Goal: Task Accomplishment & Management: Manage account settings

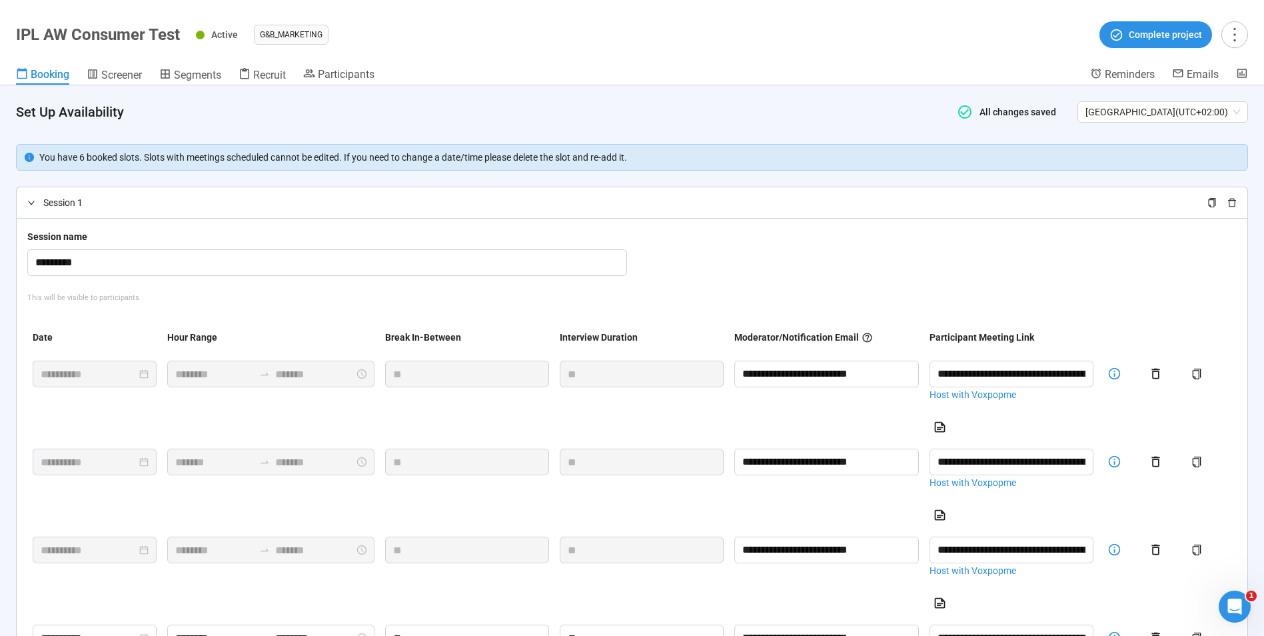
scroll to position [0, 301]
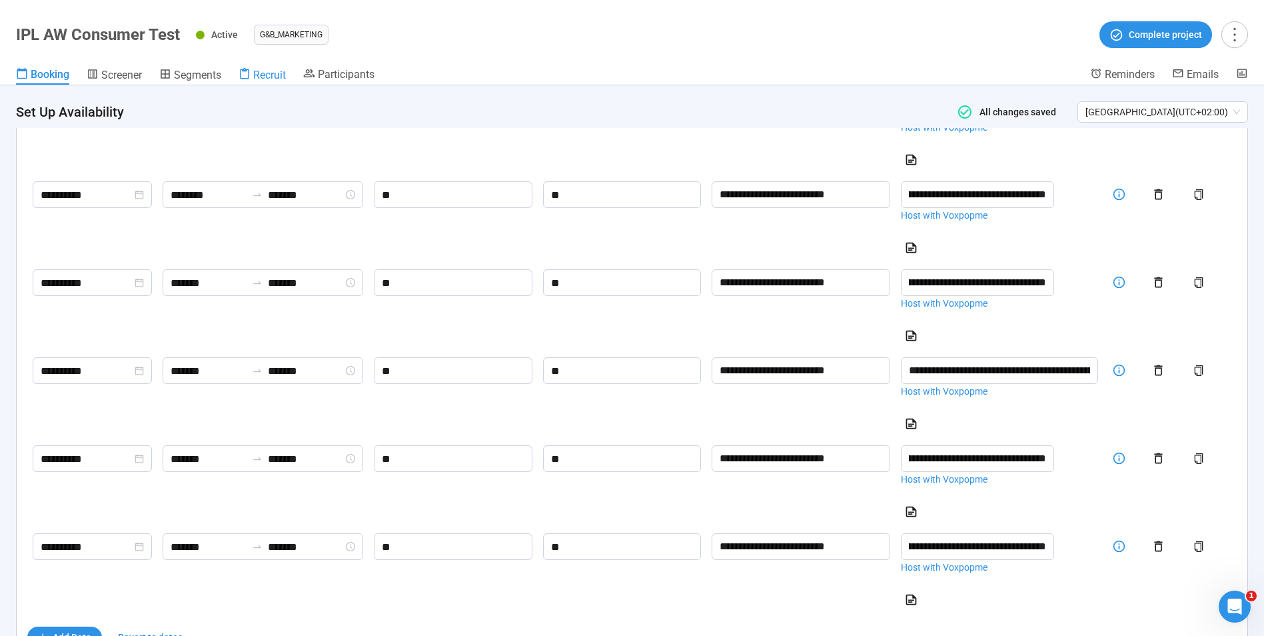
click at [277, 77] on span "Recruit" at bounding box center [269, 75] width 33 height 13
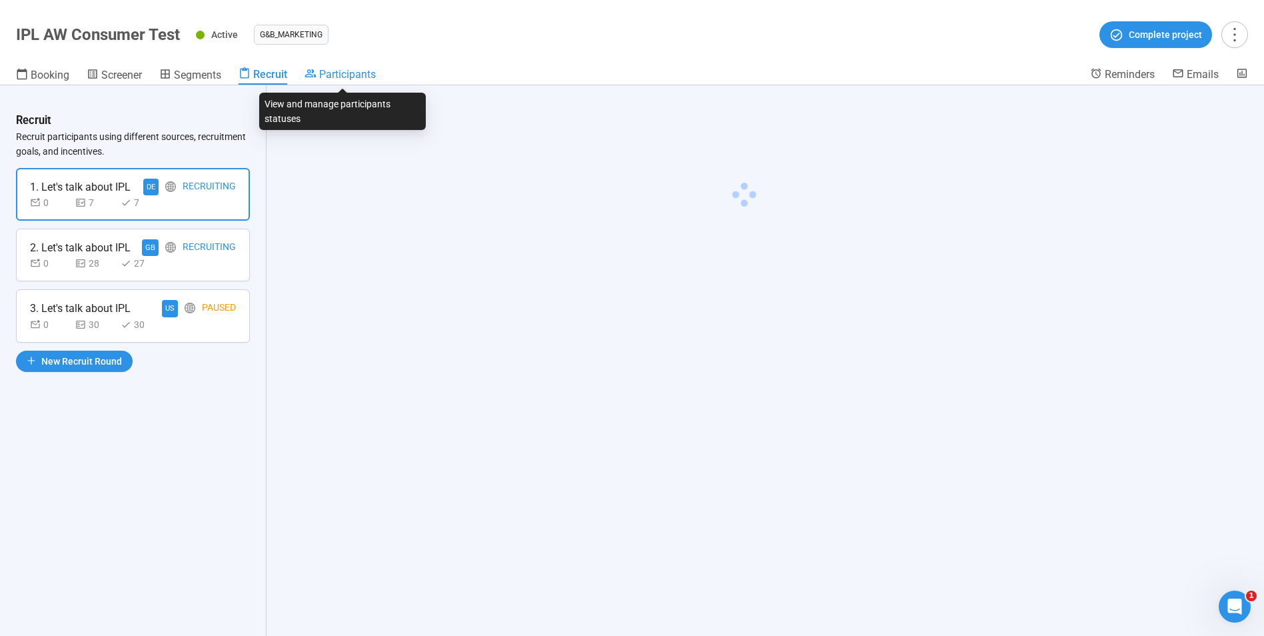
click at [354, 74] on span "Participants" at bounding box center [347, 74] width 57 height 13
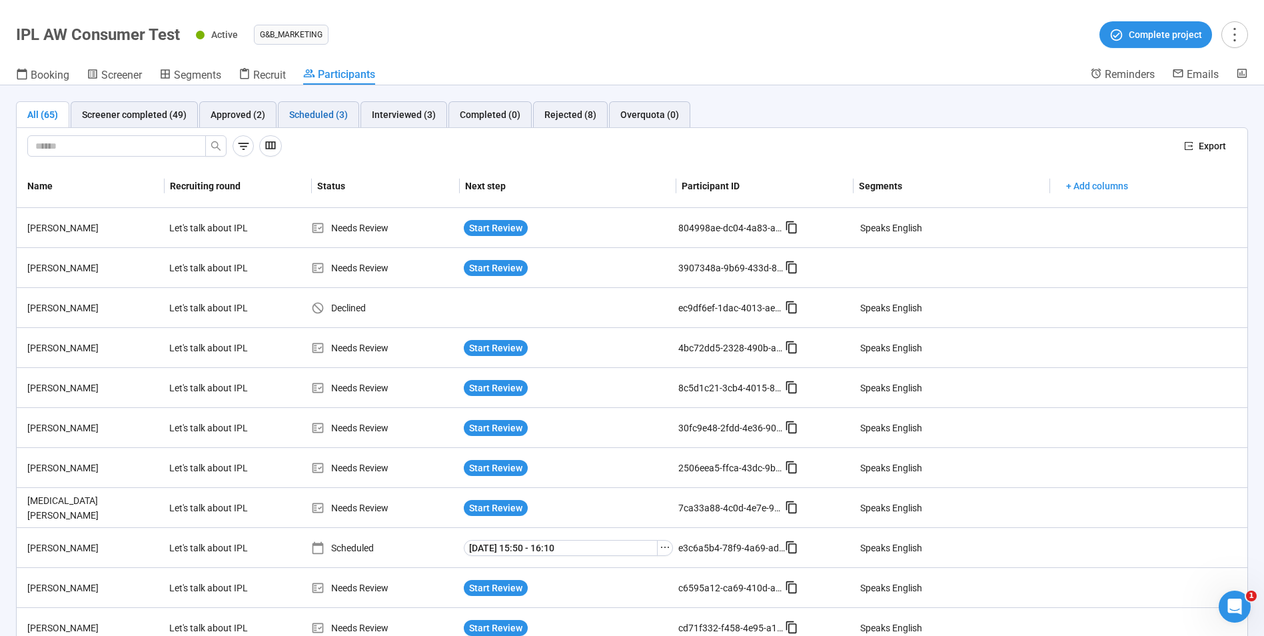
click at [309, 115] on div "Scheduled (3)" at bounding box center [318, 114] width 59 height 15
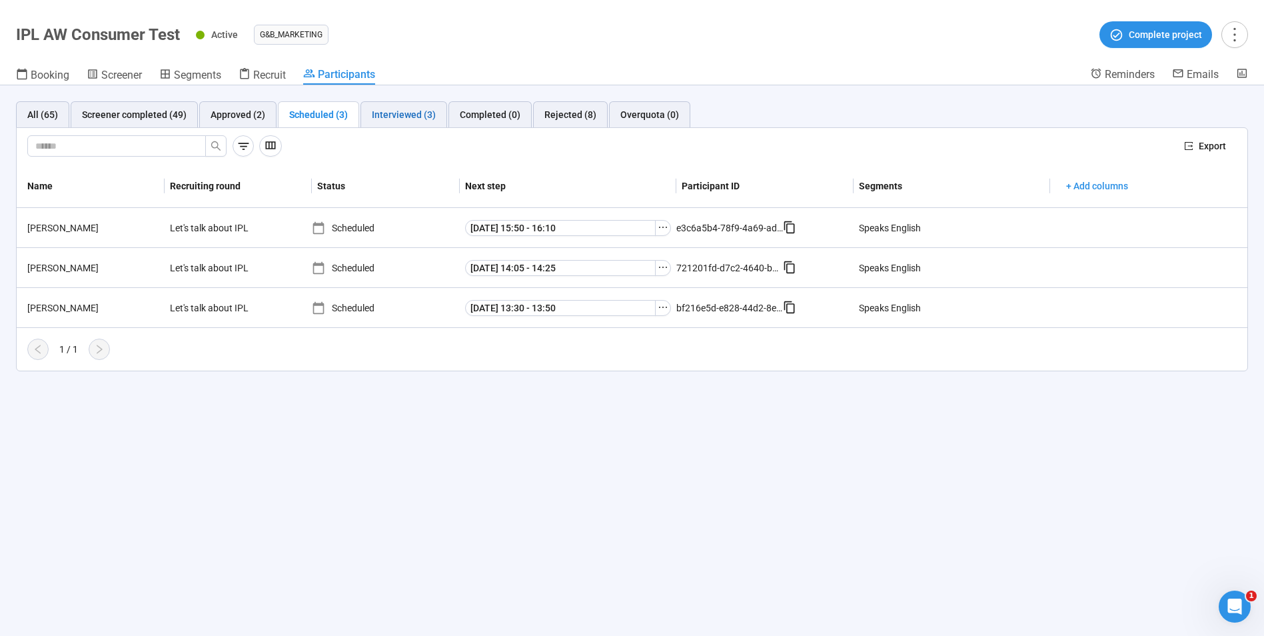
click at [408, 117] on div "Interviewed (3)" at bounding box center [404, 114] width 64 height 15
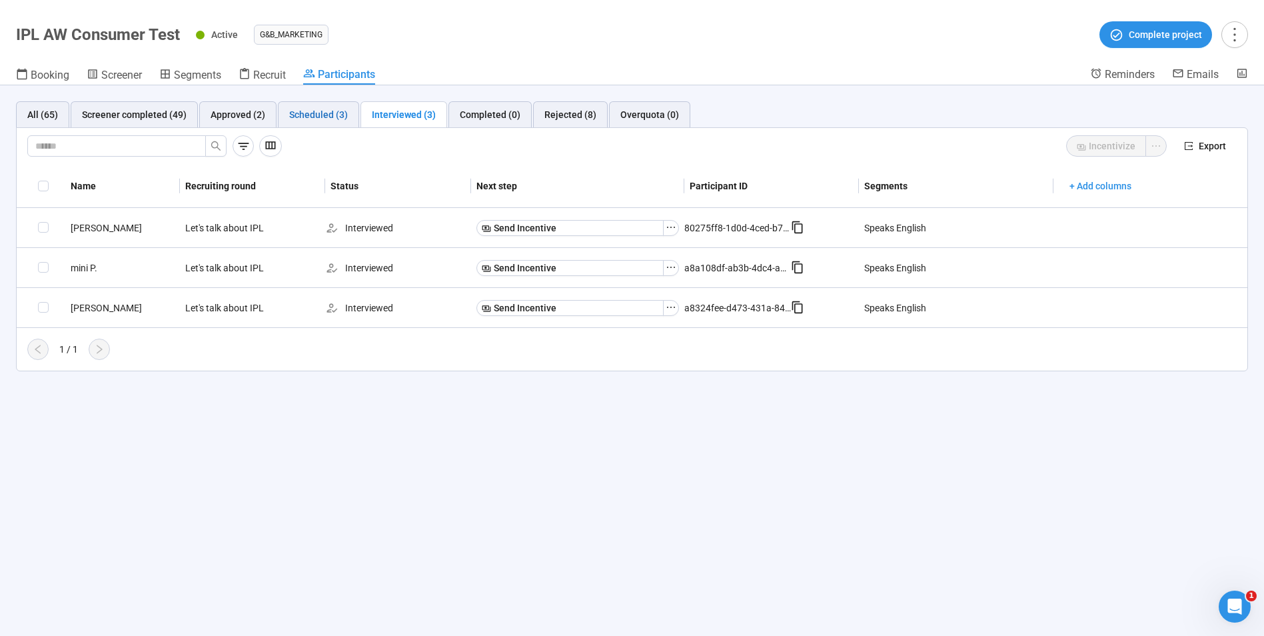
click at [319, 113] on div "Scheduled (3)" at bounding box center [318, 114] width 59 height 15
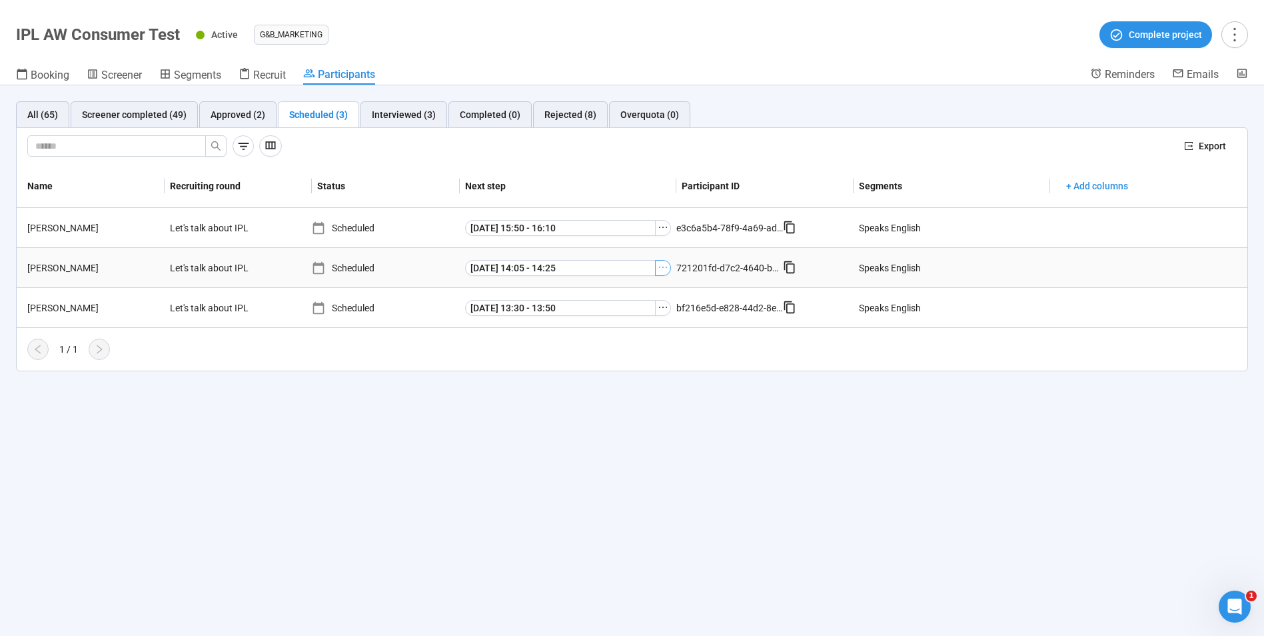
click at [662, 267] on icon "ellipsis" at bounding box center [663, 267] width 11 height 11
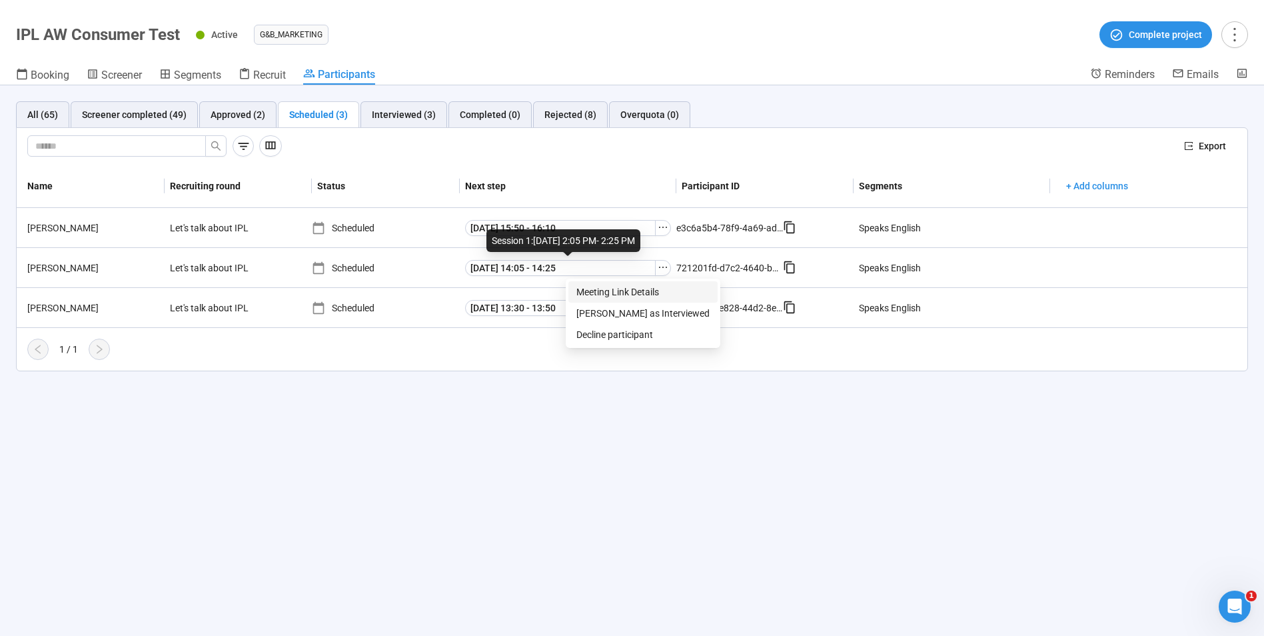
click at [594, 292] on span "Meeting Link Details" at bounding box center [642, 292] width 133 height 15
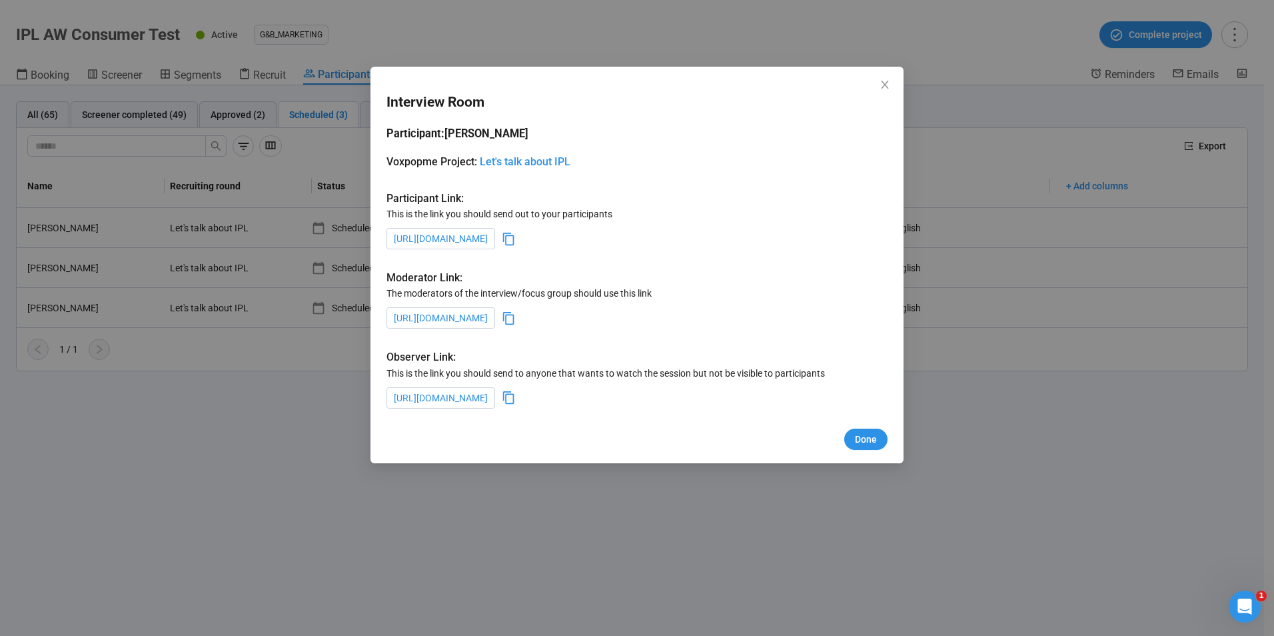
click at [516, 317] on icon at bounding box center [509, 318] width 14 height 14
click at [884, 87] on icon "close" at bounding box center [884, 85] width 7 height 8
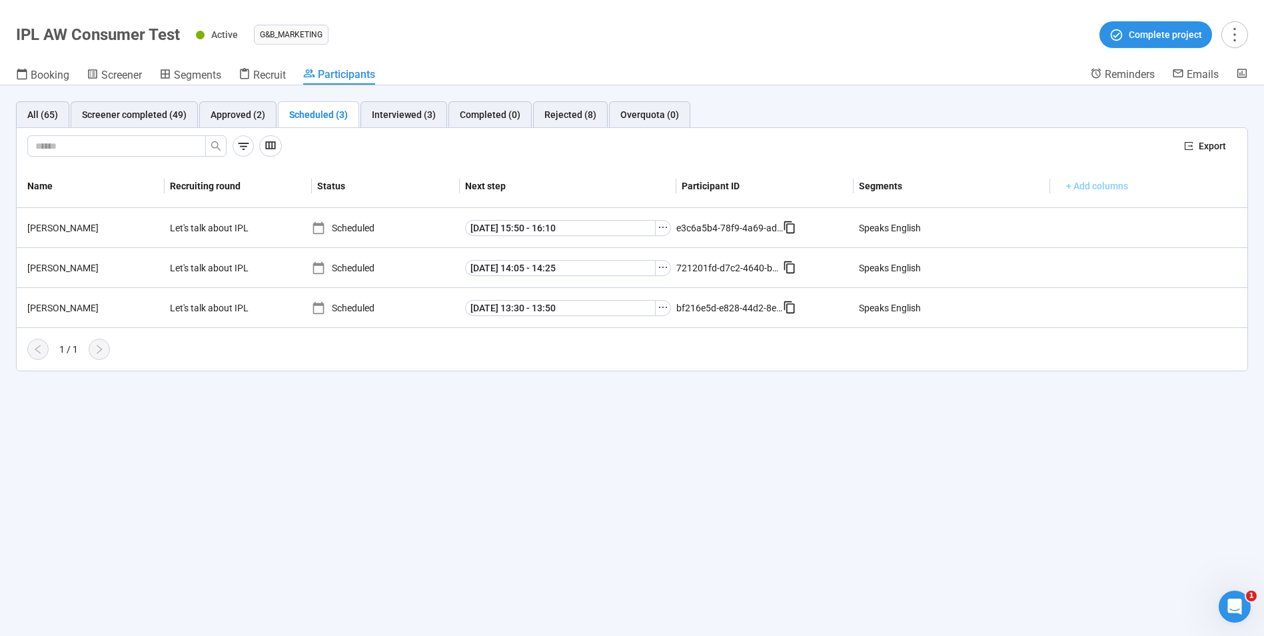
click at [1099, 183] on span "+ Add columns" at bounding box center [1097, 186] width 62 height 15
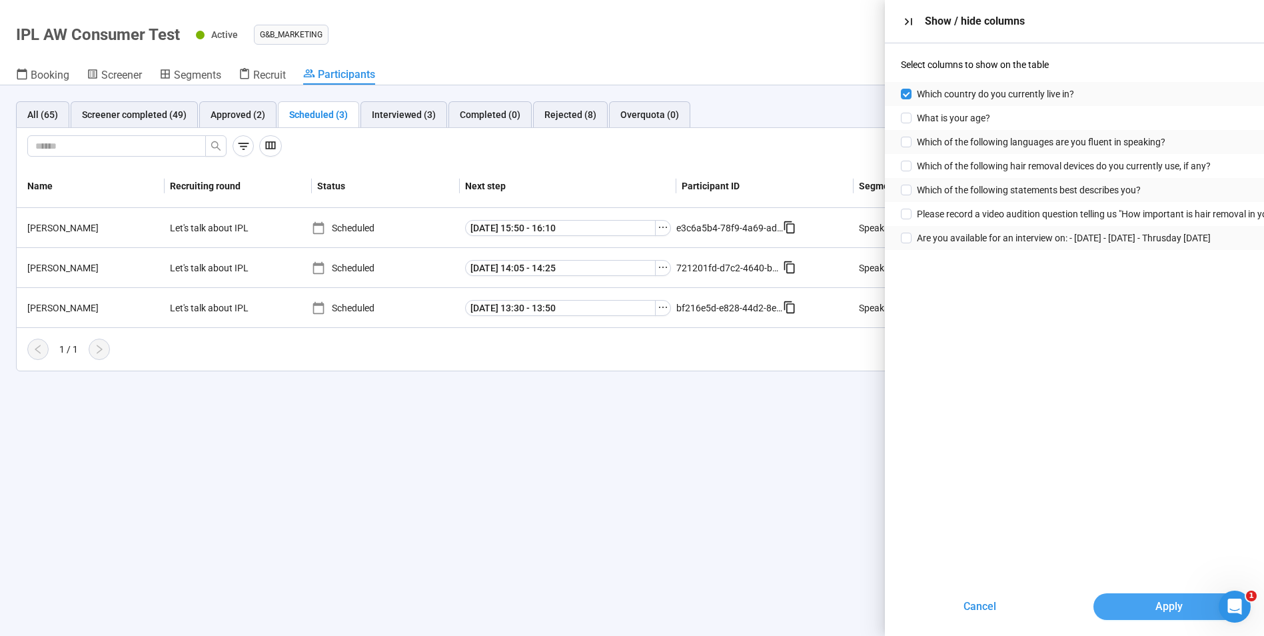
click at [1176, 604] on span "Apply" at bounding box center [1168, 606] width 27 height 17
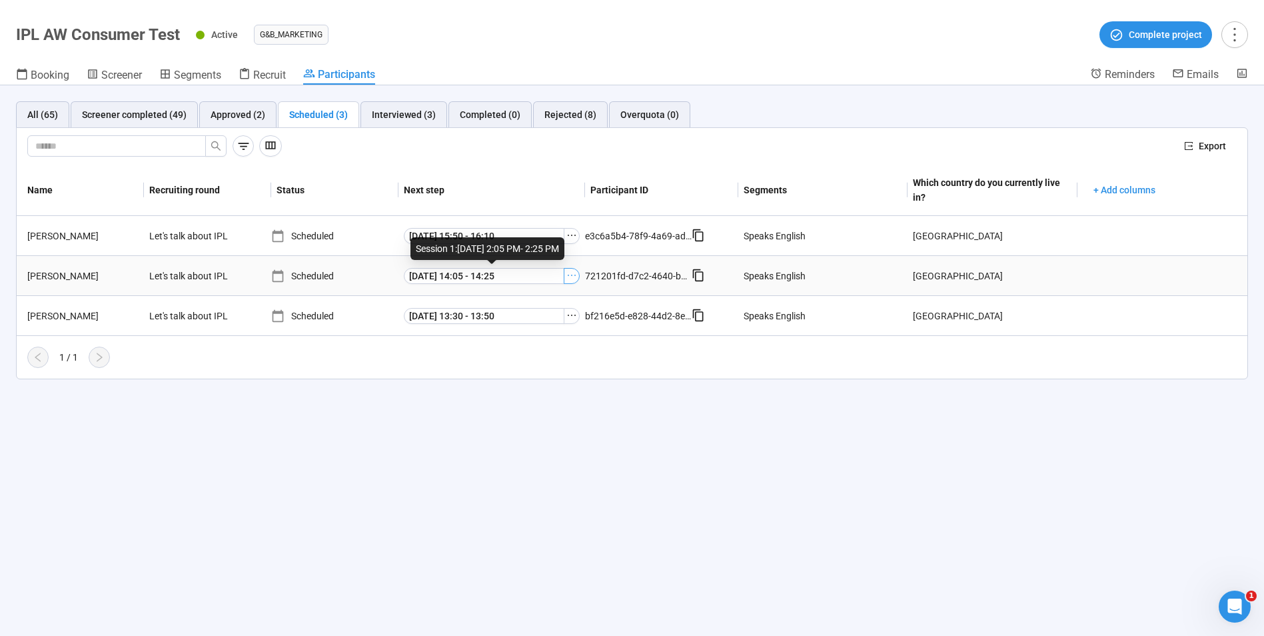
click at [569, 282] on button "button" at bounding box center [572, 276] width 16 height 16
click at [560, 298] on span "Meeting Link Details" at bounding box center [551, 300] width 133 height 15
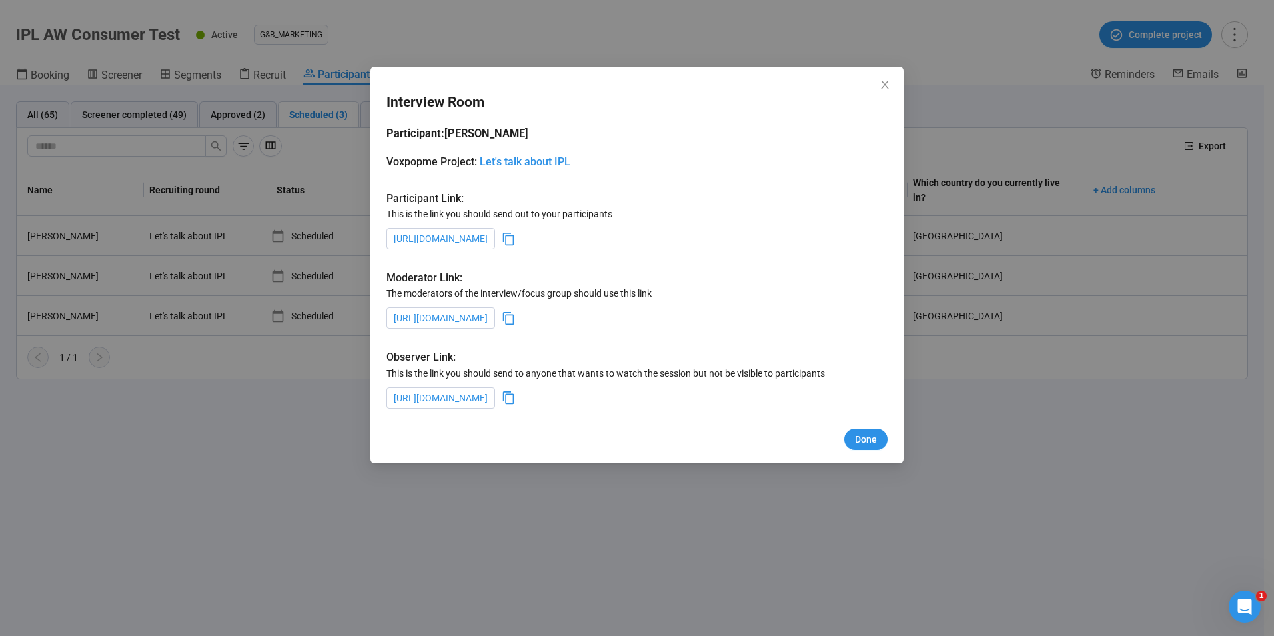
click at [516, 402] on icon at bounding box center [509, 397] width 14 height 14
click at [884, 84] on icon "close" at bounding box center [885, 84] width 11 height 11
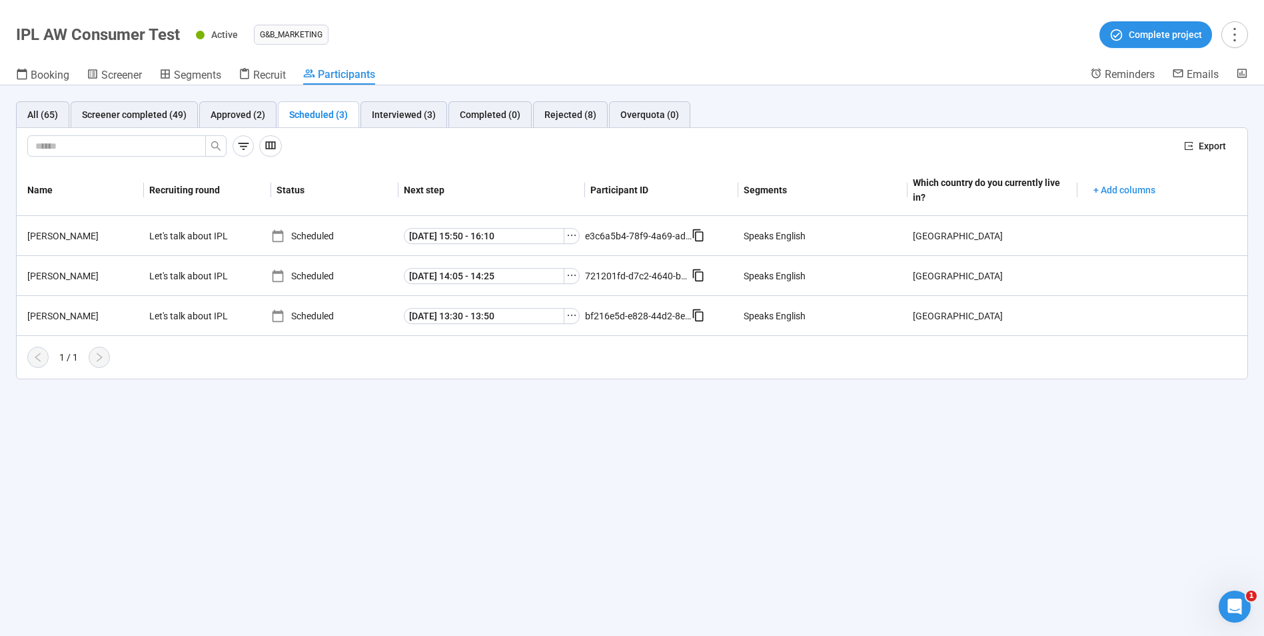
click at [732, 508] on div "All (65) Screener completed (49) Approved (2) Scheduled (3) Interviewed (3) Com…" at bounding box center [632, 360] width 1264 height 550
click at [238, 118] on div "Approved (2)" at bounding box center [238, 114] width 55 height 15
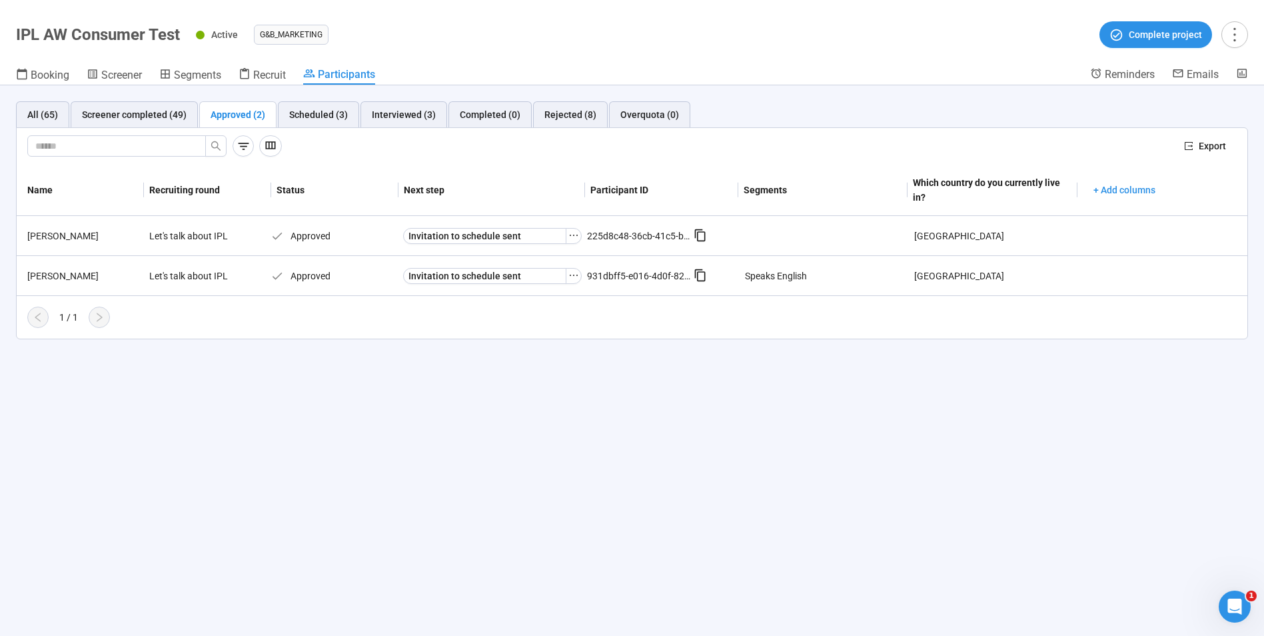
click at [1257, 438] on div "All (65) Screener completed (49) Approved (2) Scheduled (3) Interviewed (3) Com…" at bounding box center [632, 360] width 1264 height 550
click at [118, 118] on div "Screener completed (49)" at bounding box center [134, 114] width 105 height 15
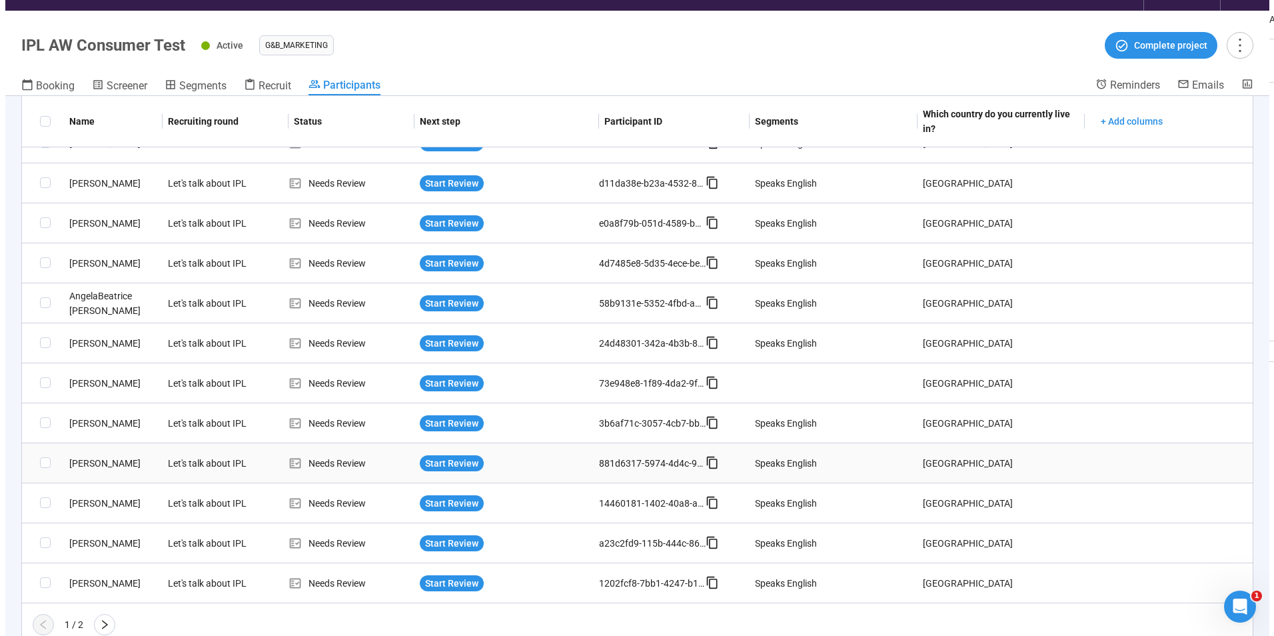
scroll to position [47, 0]
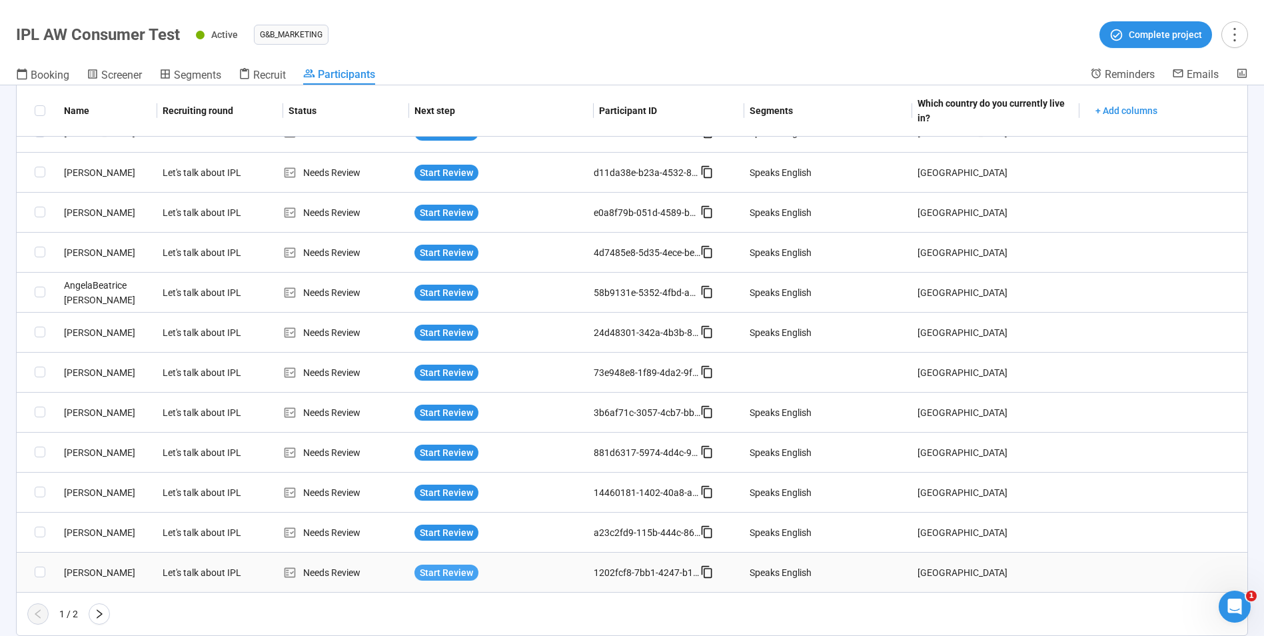
click at [442, 577] on span "Start Review" at bounding box center [446, 572] width 53 height 15
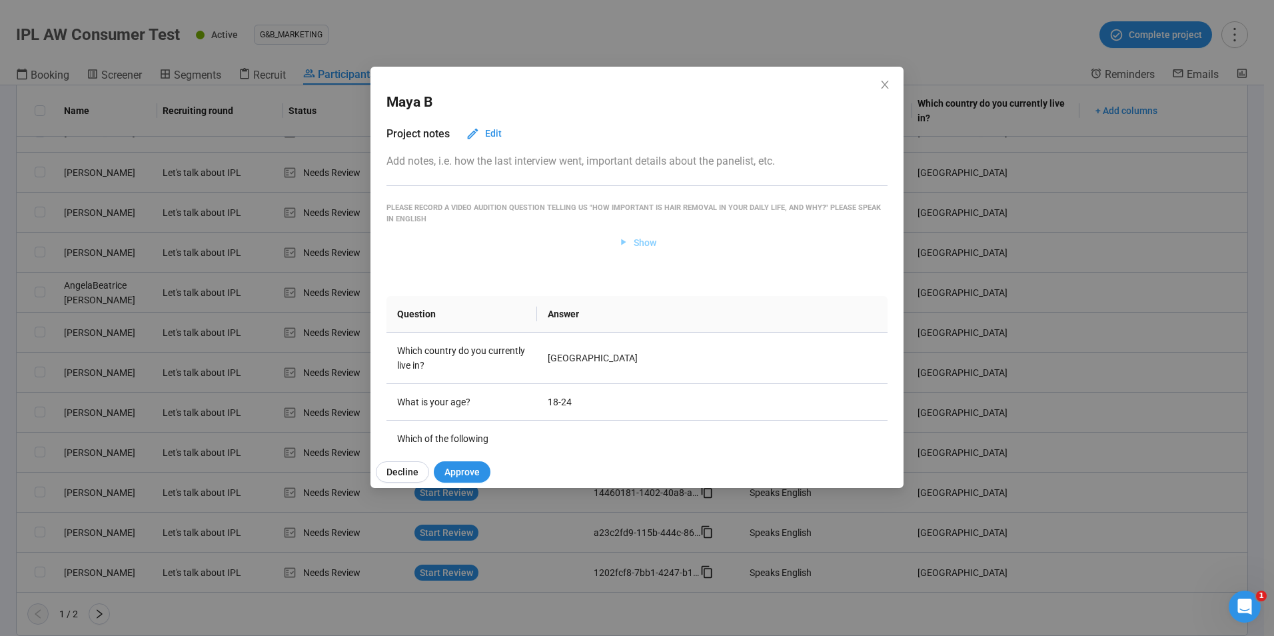
click at [638, 237] on span "Show" at bounding box center [645, 242] width 23 height 15
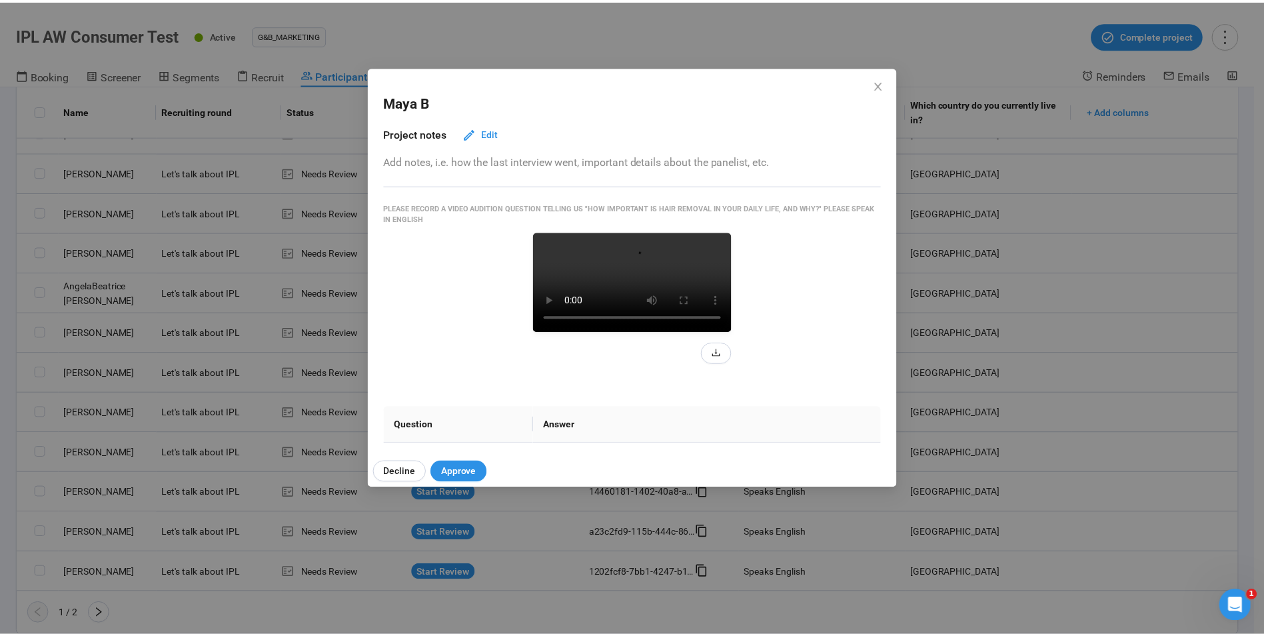
scroll to position [67, 0]
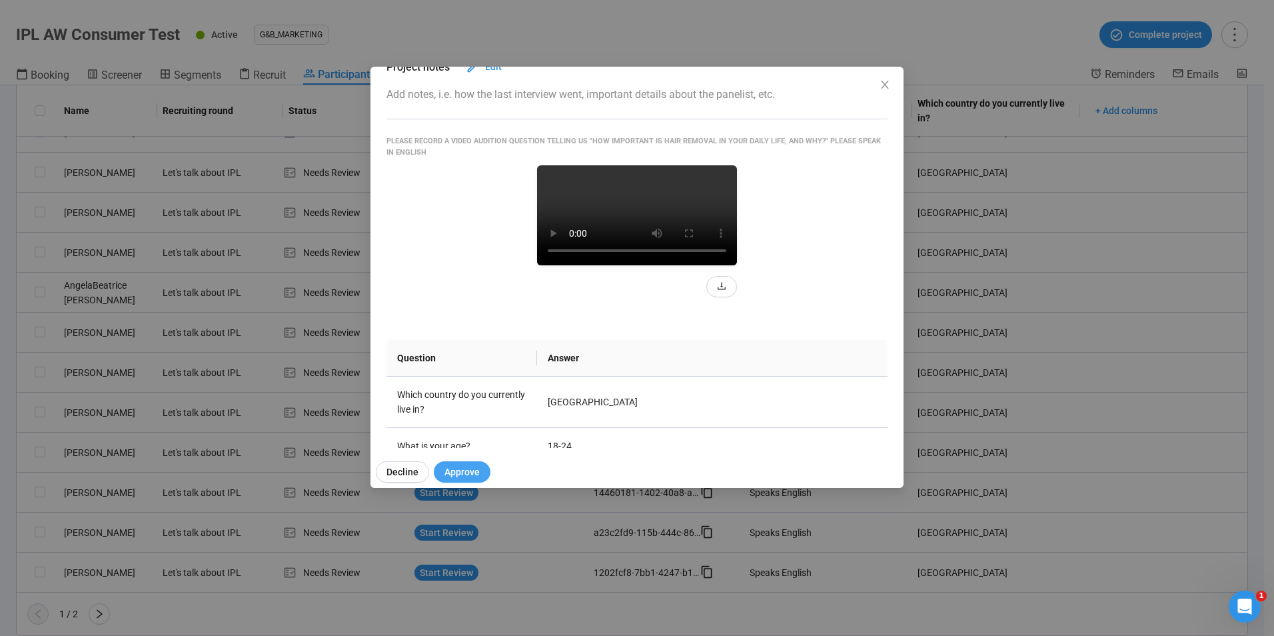
click at [461, 470] on span "Approve" at bounding box center [461, 471] width 35 height 15
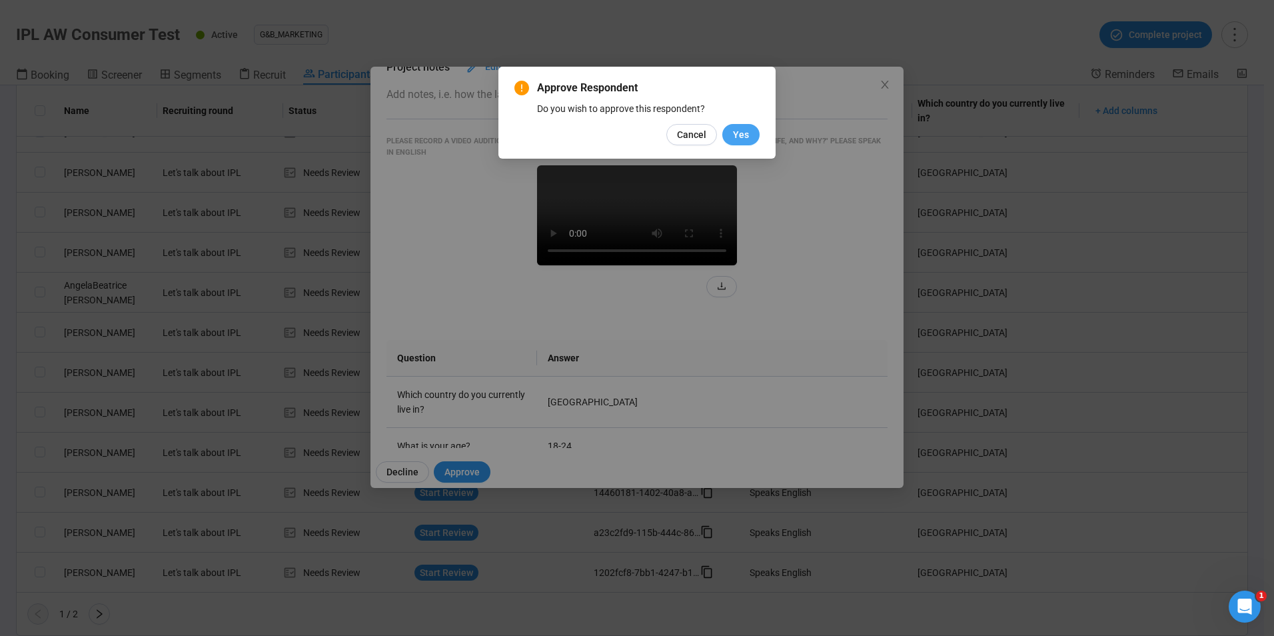
click at [736, 135] on span "Yes" at bounding box center [741, 134] width 16 height 15
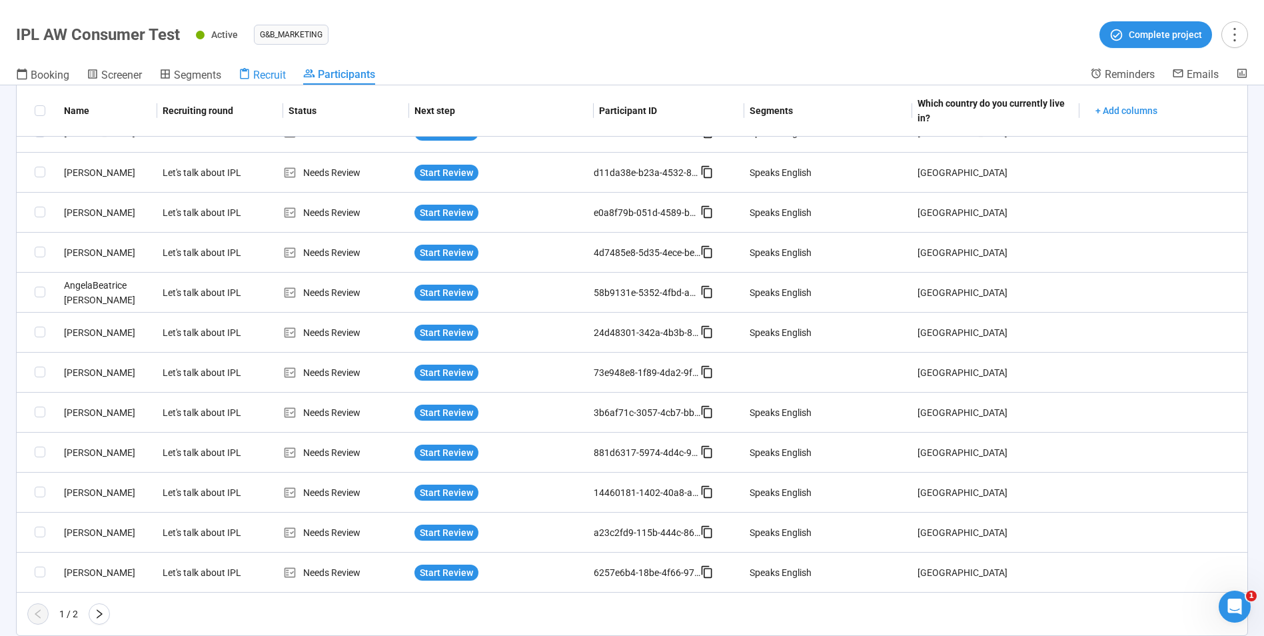
click at [249, 73] on icon at bounding box center [244, 73] width 9 height 11
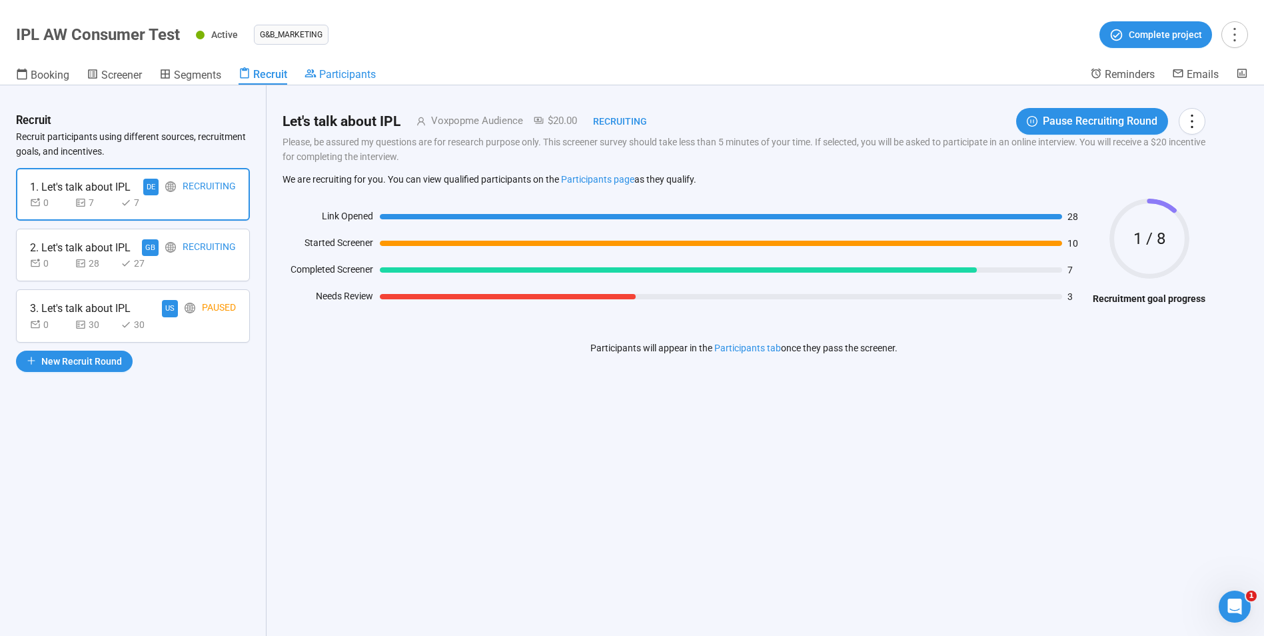
click at [360, 69] on span "Participants" at bounding box center [347, 74] width 57 height 13
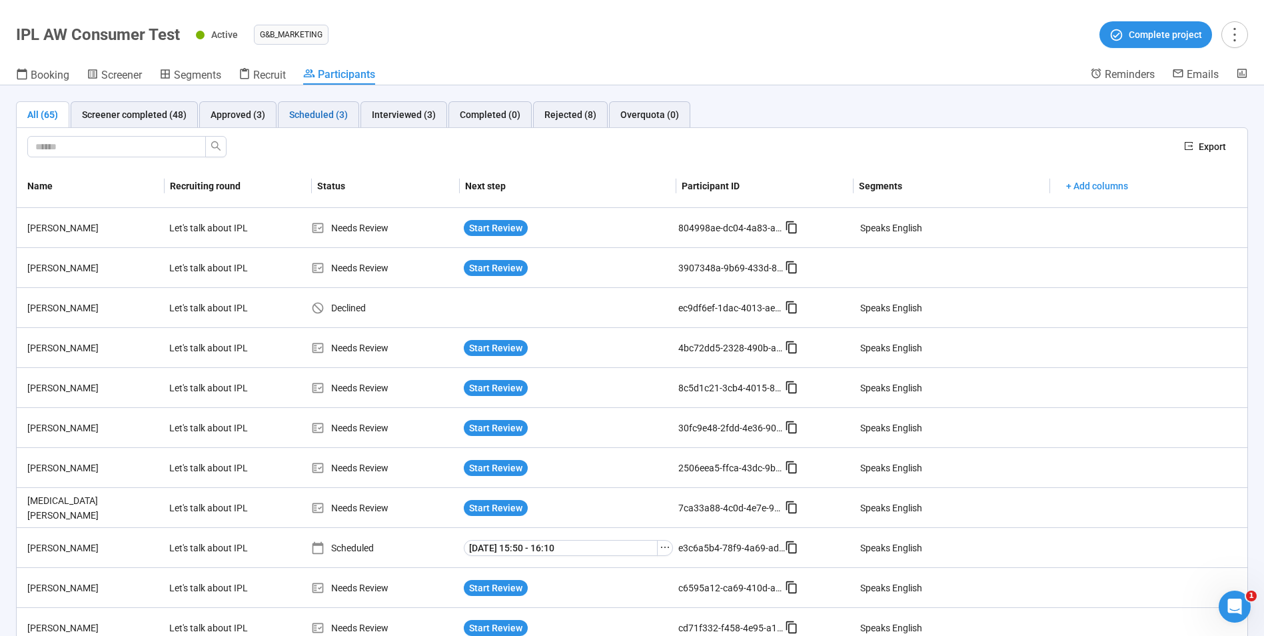
click at [319, 115] on div "Scheduled (3)" at bounding box center [318, 114] width 59 height 15
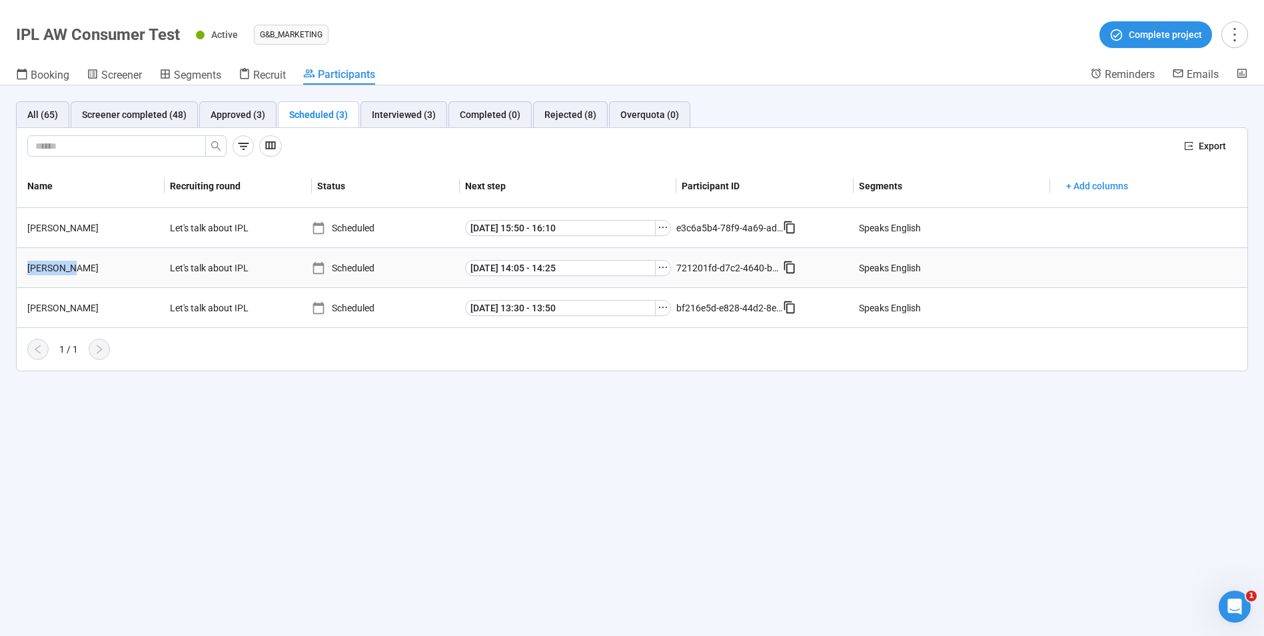
drag, startPoint x: 69, startPoint y: 274, endPoint x: 29, endPoint y: 267, distance: 40.5
click at [29, 267] on div "[PERSON_NAME]" at bounding box center [93, 268] width 143 height 15
copy div "[PERSON_NAME]"
click at [1100, 185] on span "+ Add columns" at bounding box center [1097, 186] width 62 height 15
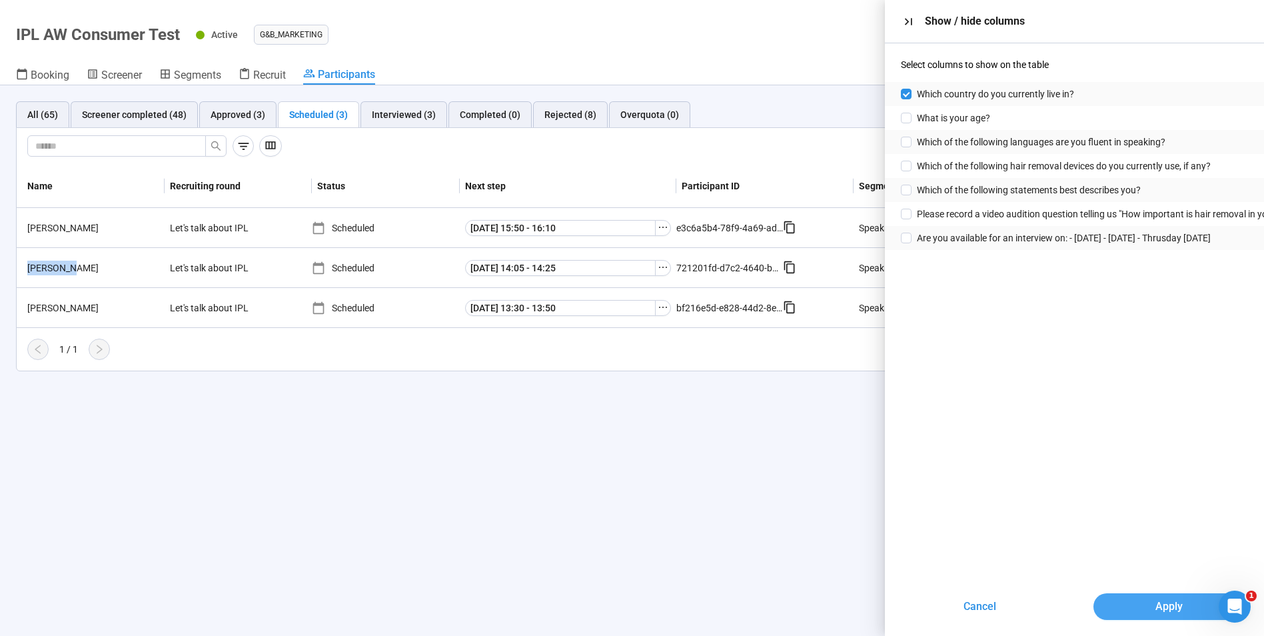
click at [1203, 599] on button "Apply" at bounding box center [1169, 606] width 152 height 27
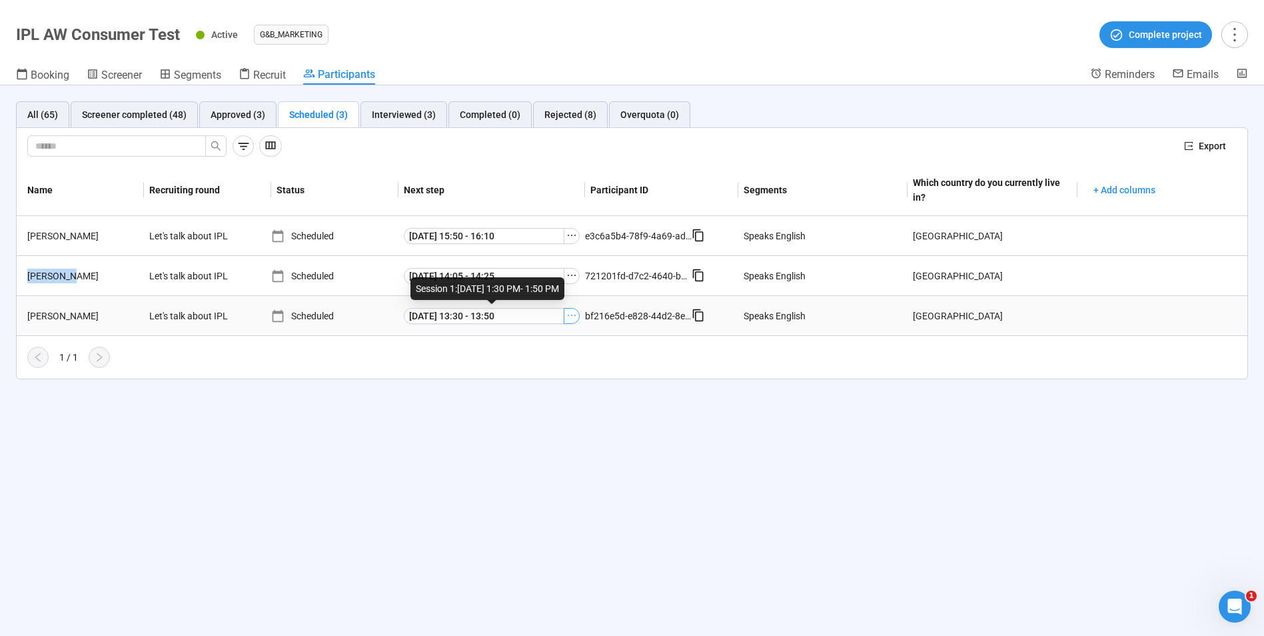
click at [574, 315] on icon "ellipsis" at bounding box center [571, 315] width 11 height 11
click at [529, 335] on span "Meeting Link Details" at bounding box center [551, 339] width 133 height 15
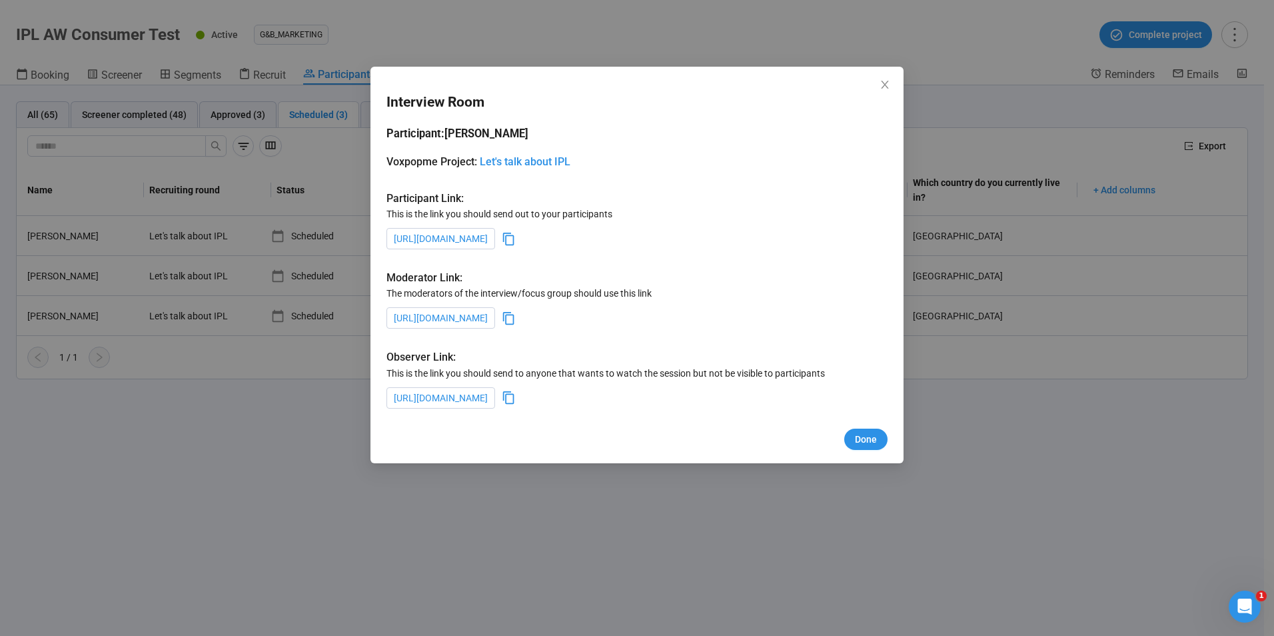
drag, startPoint x: 798, startPoint y: 319, endPoint x: 816, endPoint y: 354, distance: 39.4
click at [516, 319] on icon at bounding box center [509, 318] width 14 height 14
drag, startPoint x: 792, startPoint y: 566, endPoint x: 626, endPoint y: 543, distance: 167.5
click at [792, 566] on div "Interview Room Participant: [PERSON_NAME] Project: Let's talk about IPL Partici…" at bounding box center [637, 318] width 1274 height 636
click at [884, 87] on icon "close" at bounding box center [884, 85] width 7 height 8
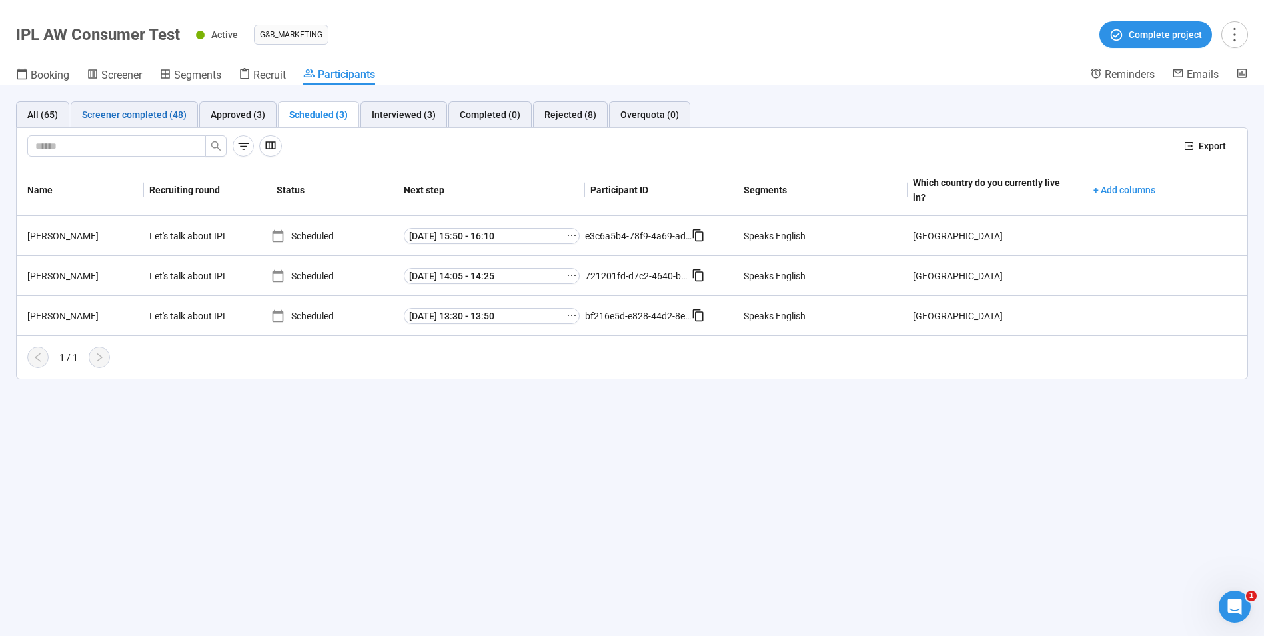
drag, startPoint x: 111, startPoint y: 119, endPoint x: 147, endPoint y: 133, distance: 38.6
click at [111, 119] on div "Screener completed (48)" at bounding box center [134, 114] width 105 height 15
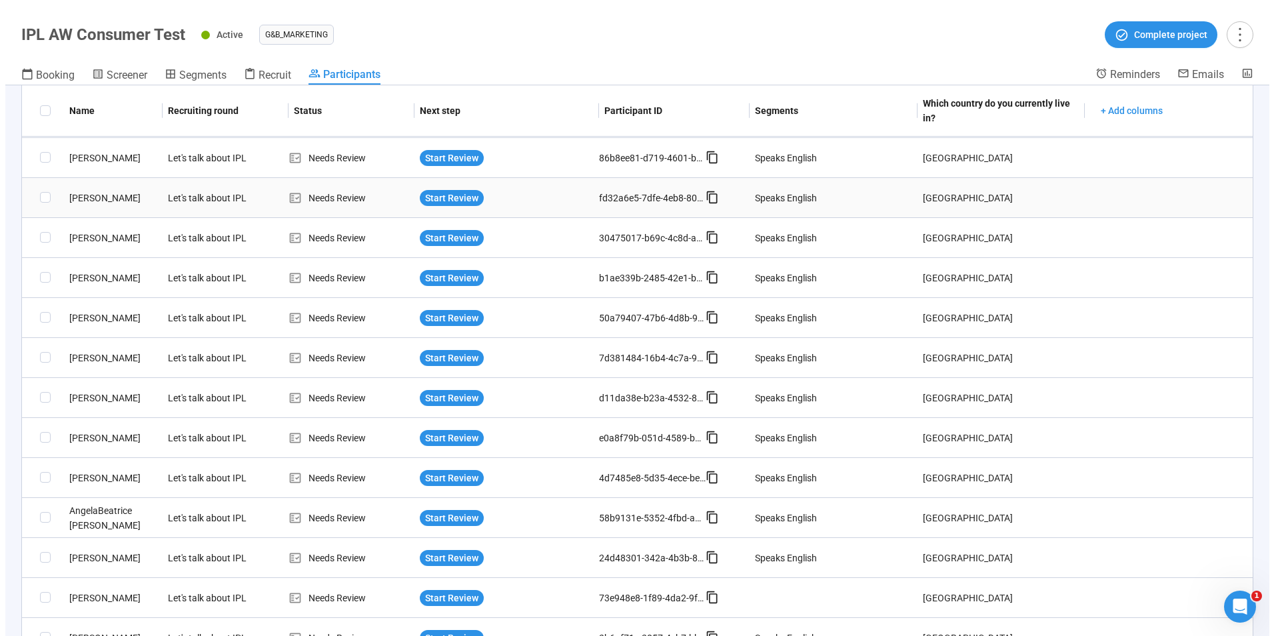
scroll to position [600, 0]
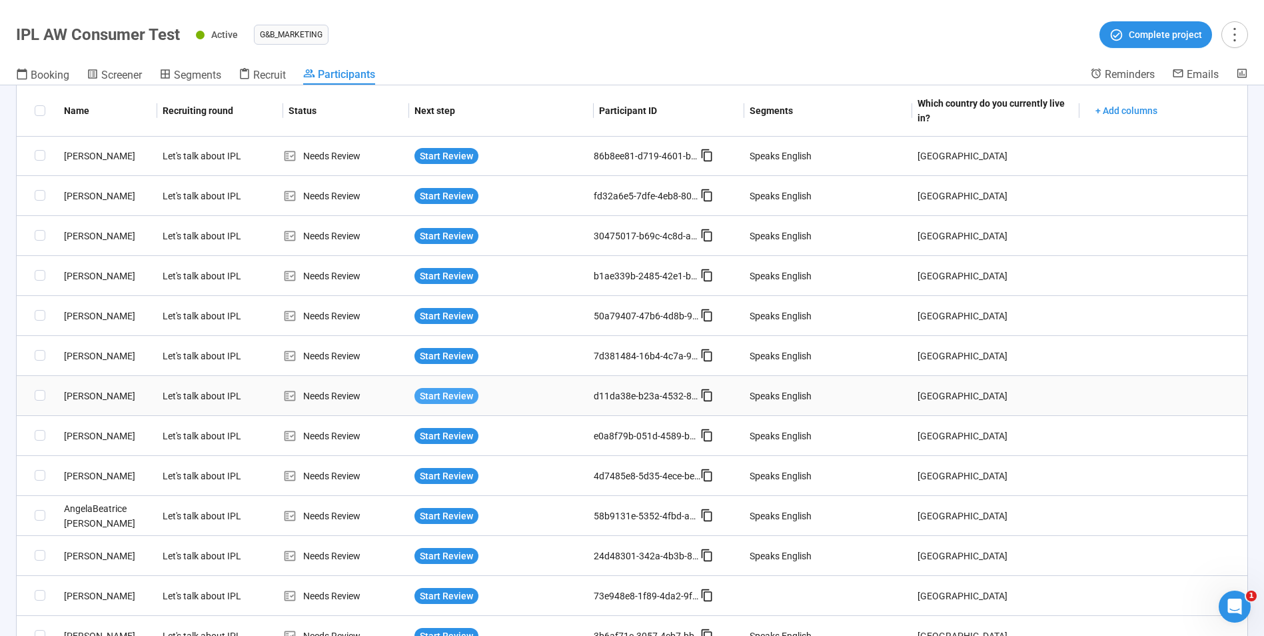
click at [454, 394] on span "Start Review" at bounding box center [446, 395] width 53 height 15
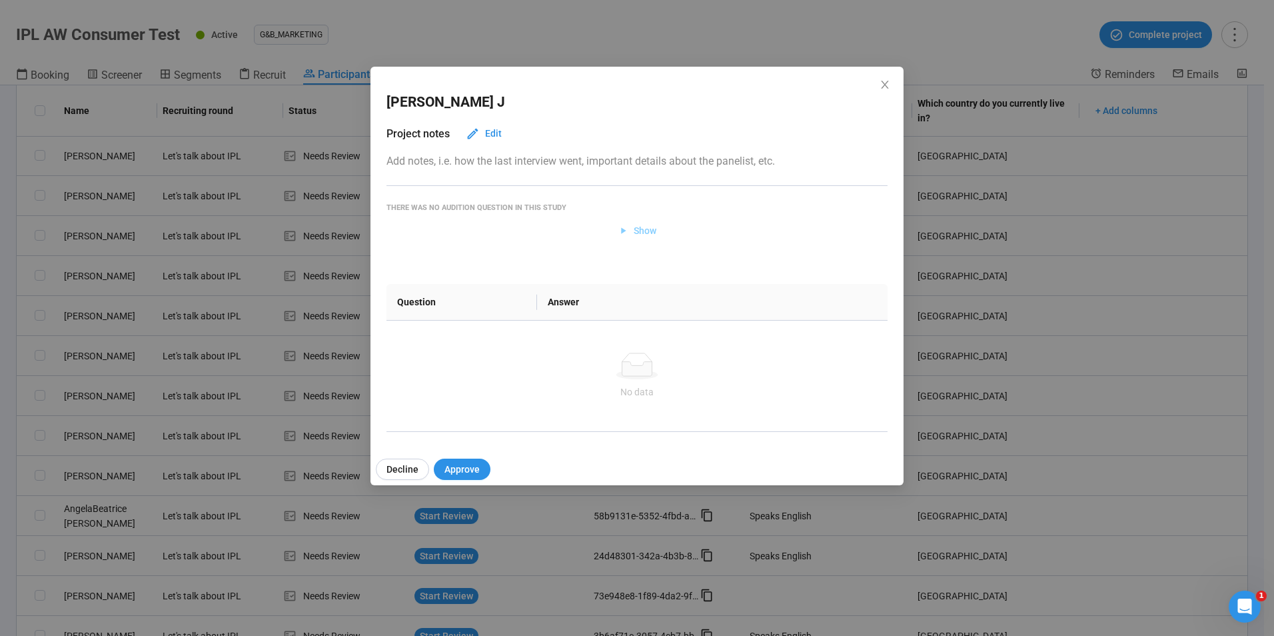
click at [656, 231] on span "Show" at bounding box center [645, 230] width 23 height 15
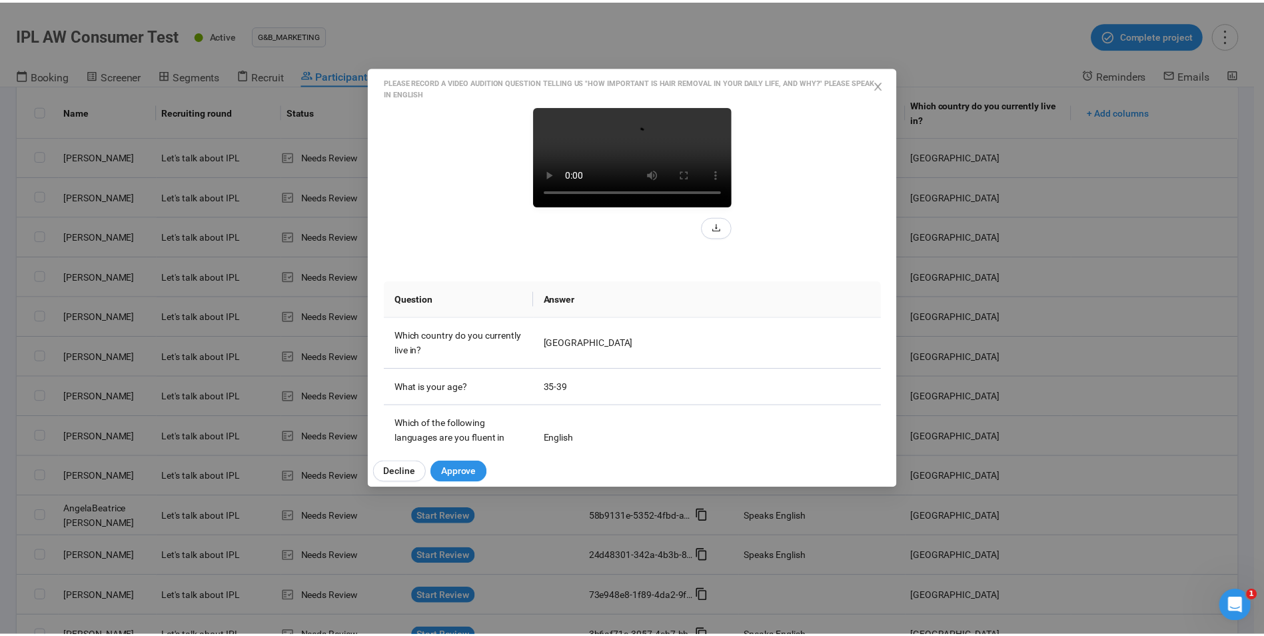
scroll to position [133, 0]
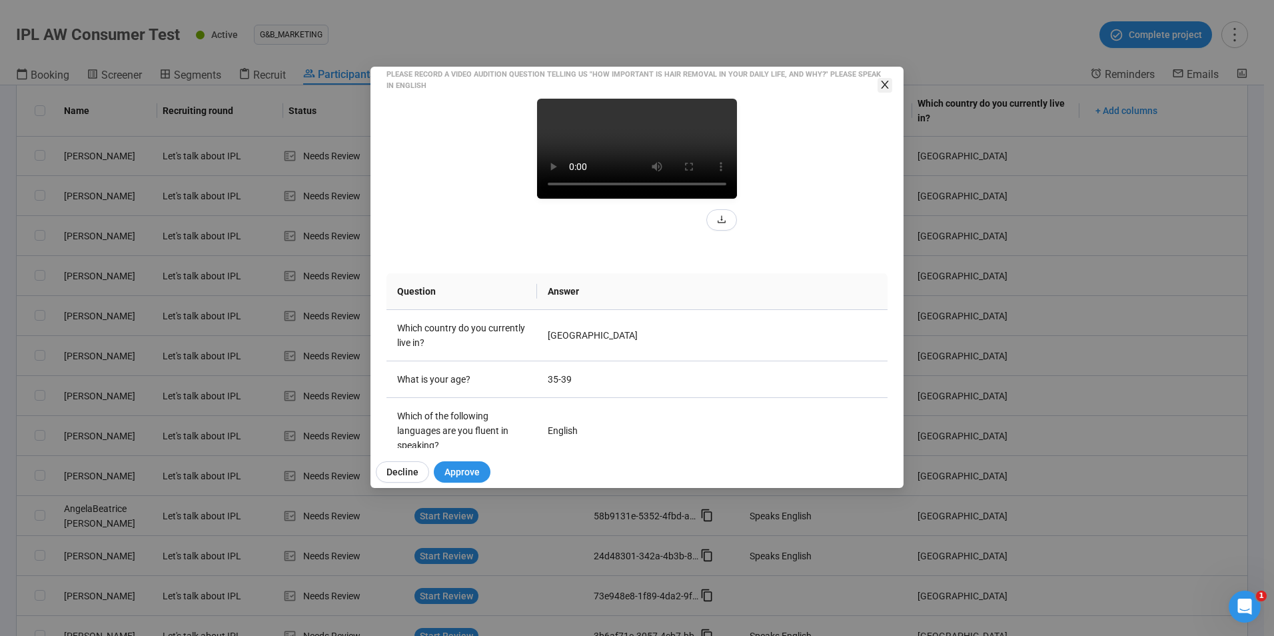
click at [881, 86] on icon "close" at bounding box center [885, 84] width 11 height 11
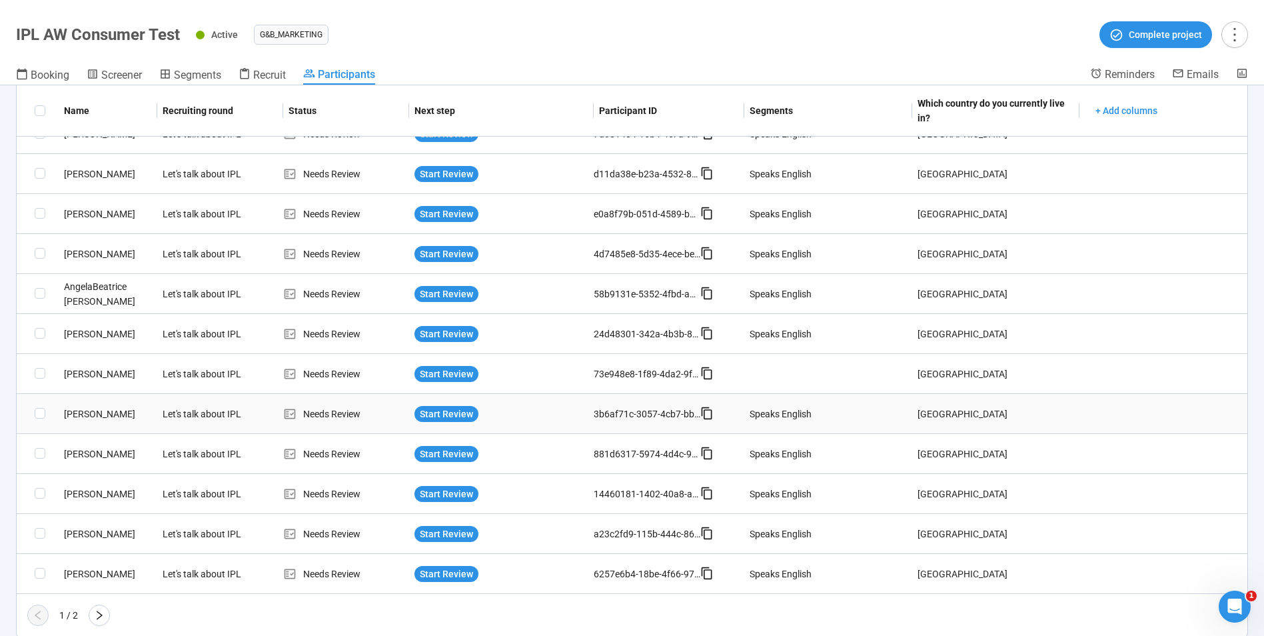
scroll to position [823, 0]
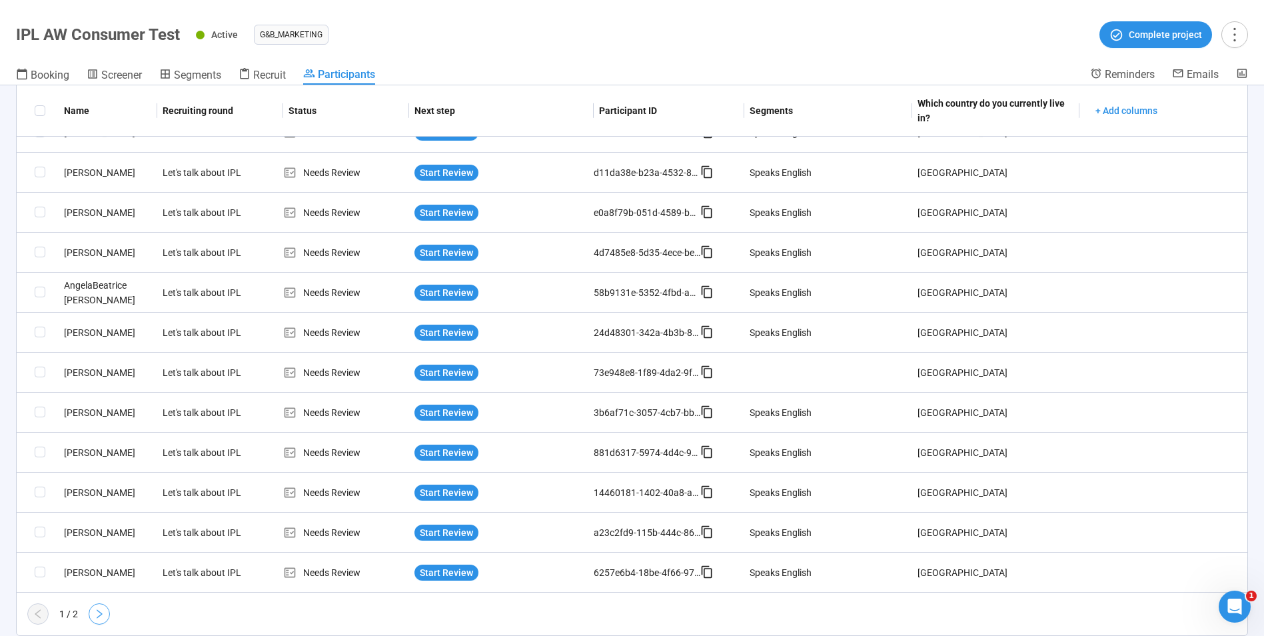
click at [91, 612] on button "button" at bounding box center [99, 613] width 21 height 21
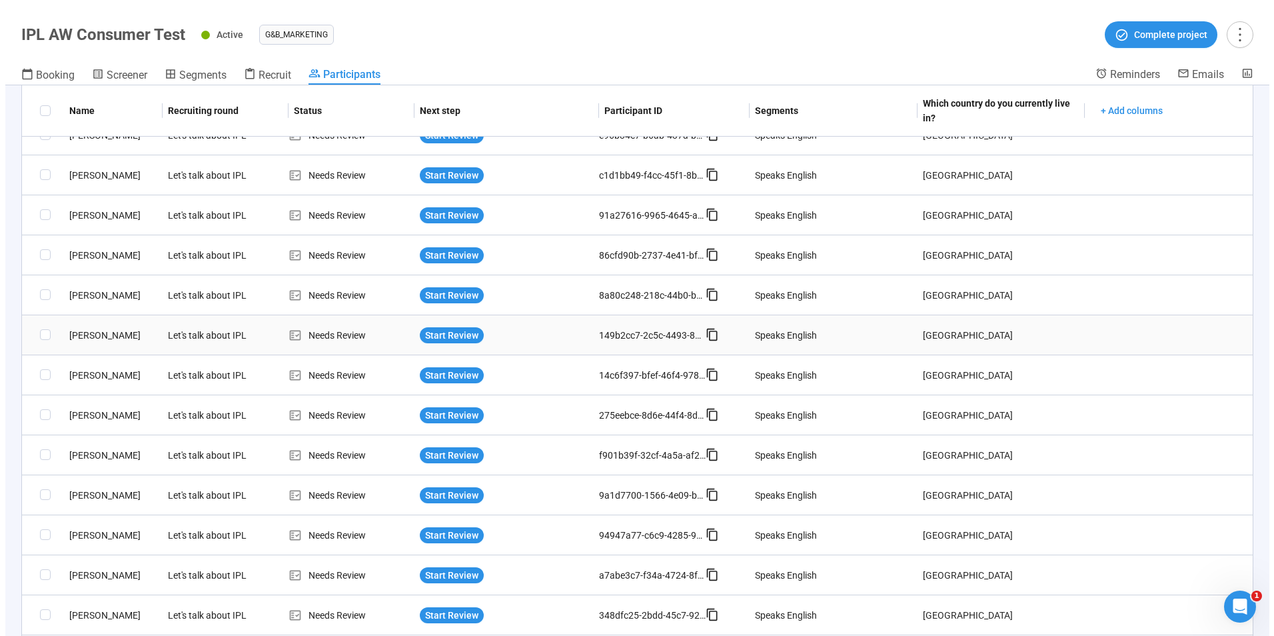
scroll to position [343, 0]
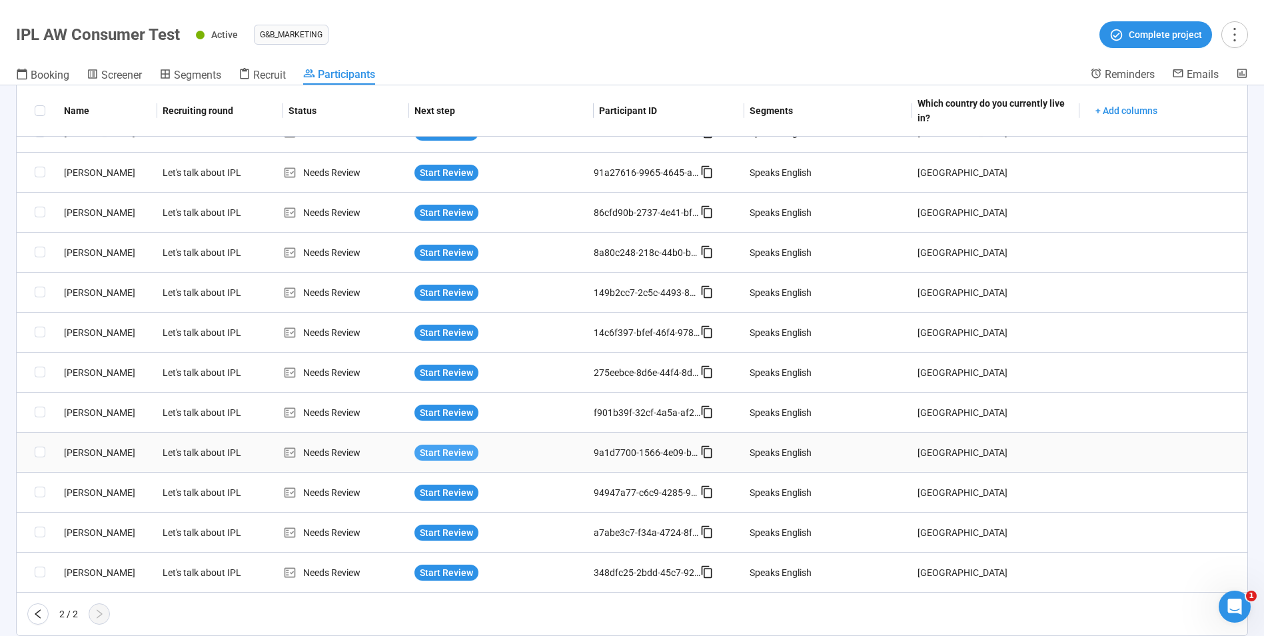
click at [439, 452] on span "Start Review" at bounding box center [446, 452] width 53 height 15
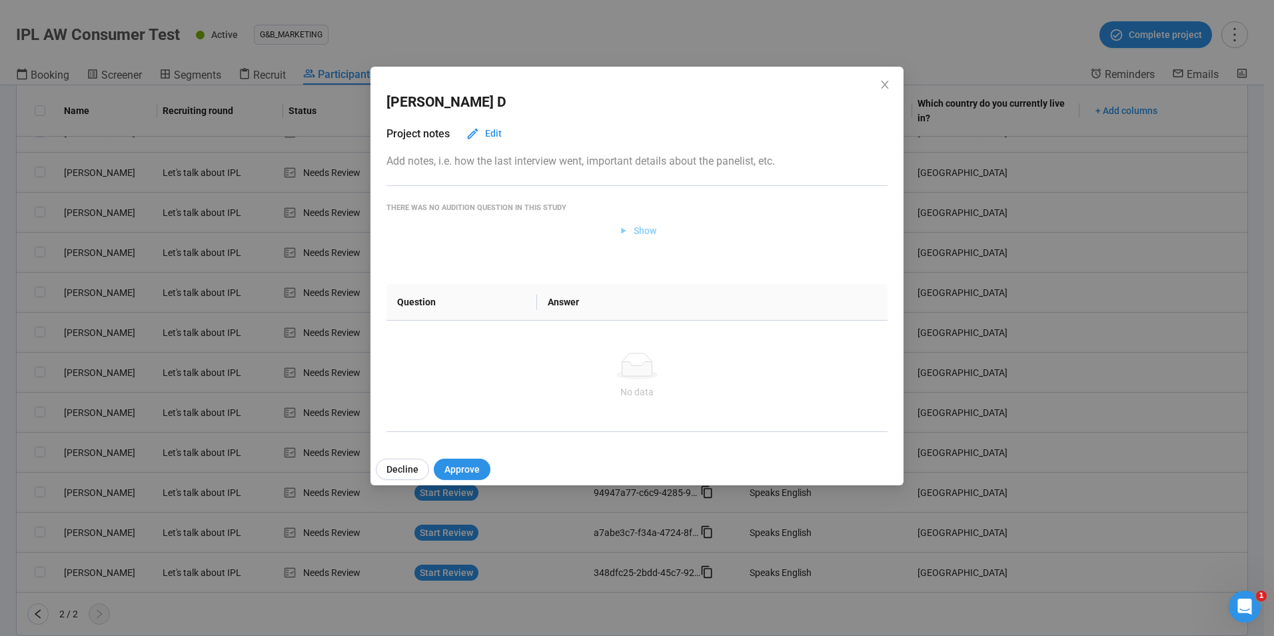
click at [636, 229] on span "Show" at bounding box center [645, 230] width 23 height 15
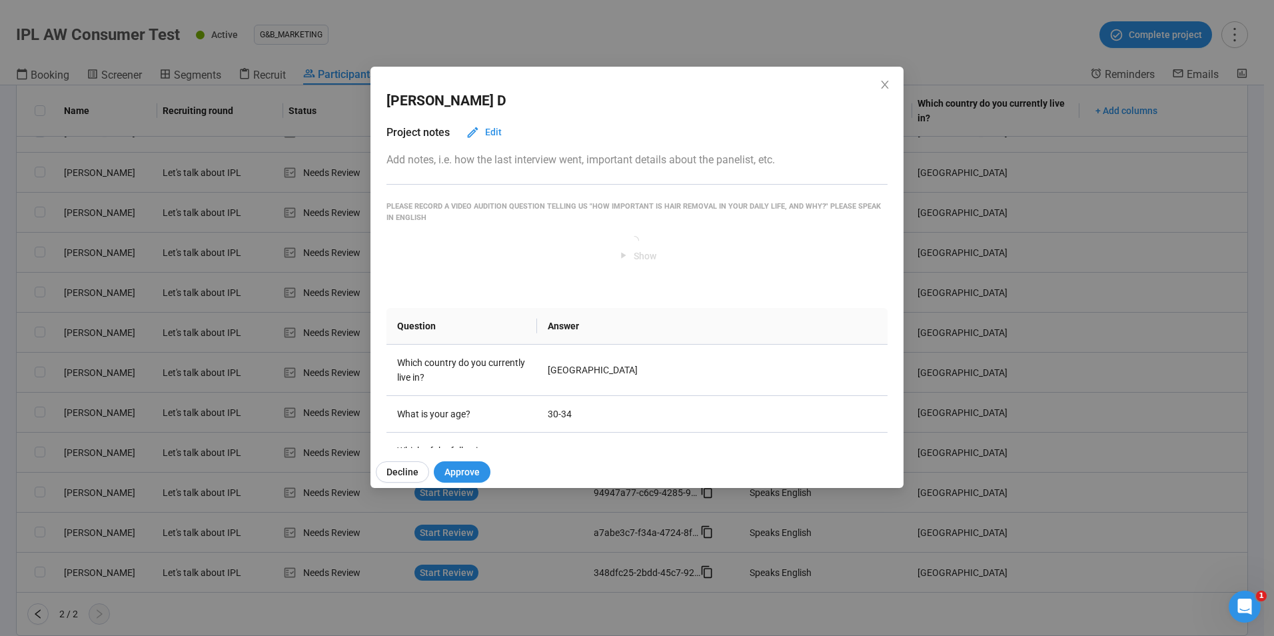
scroll to position [0, 0]
